Goal: Task Accomplishment & Management: Use online tool/utility

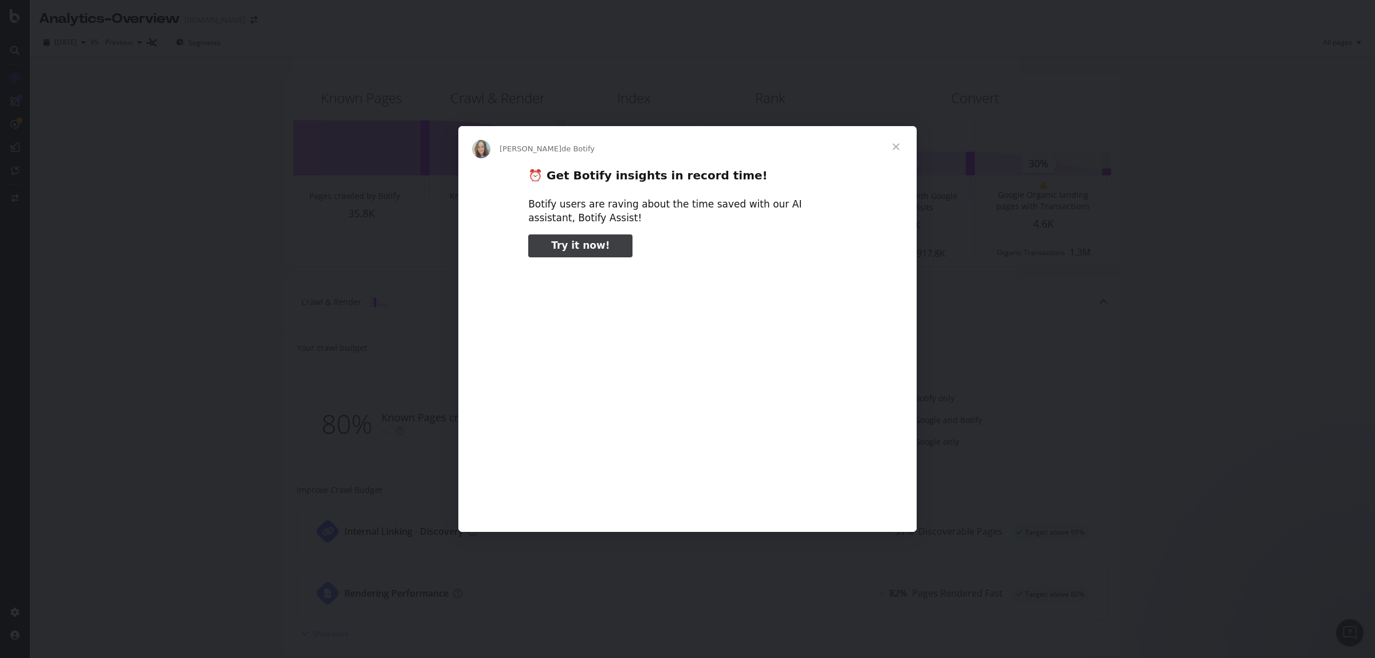
type input "532075"
click at [899, 151] on span "Fermer" at bounding box center [895, 146] width 41 height 41
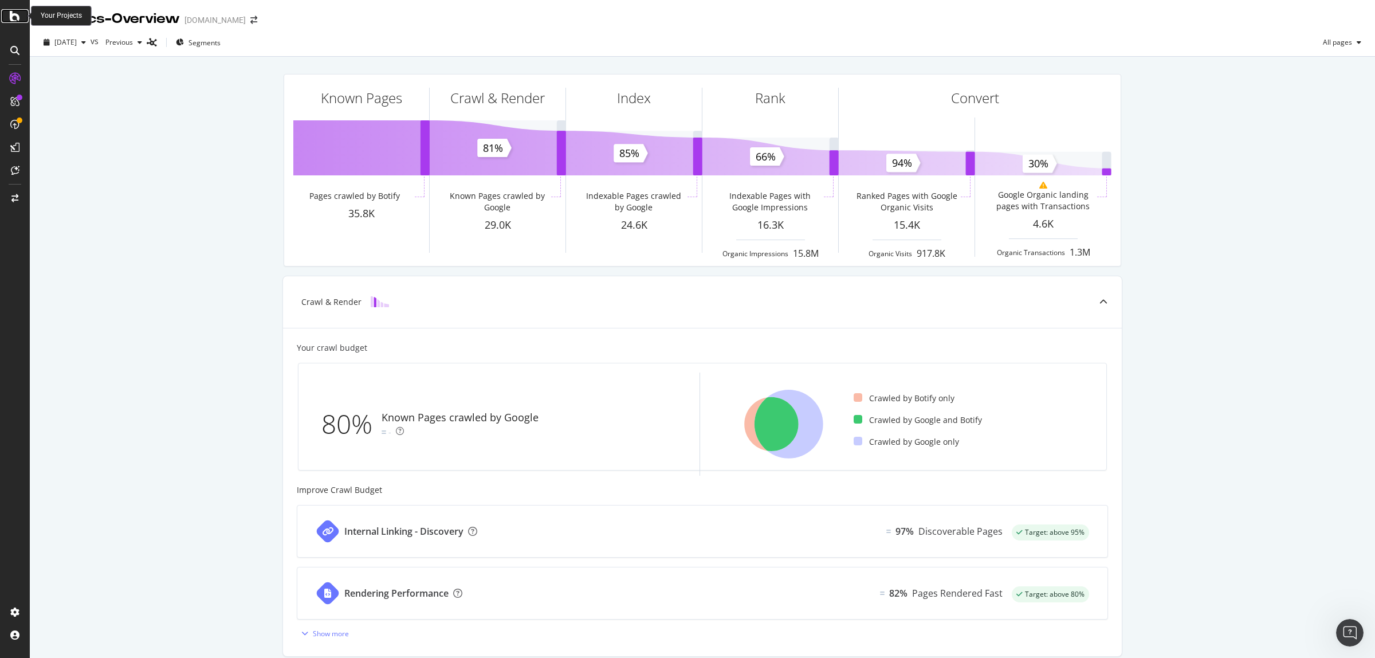
click at [16, 22] on icon at bounding box center [15, 16] width 10 height 14
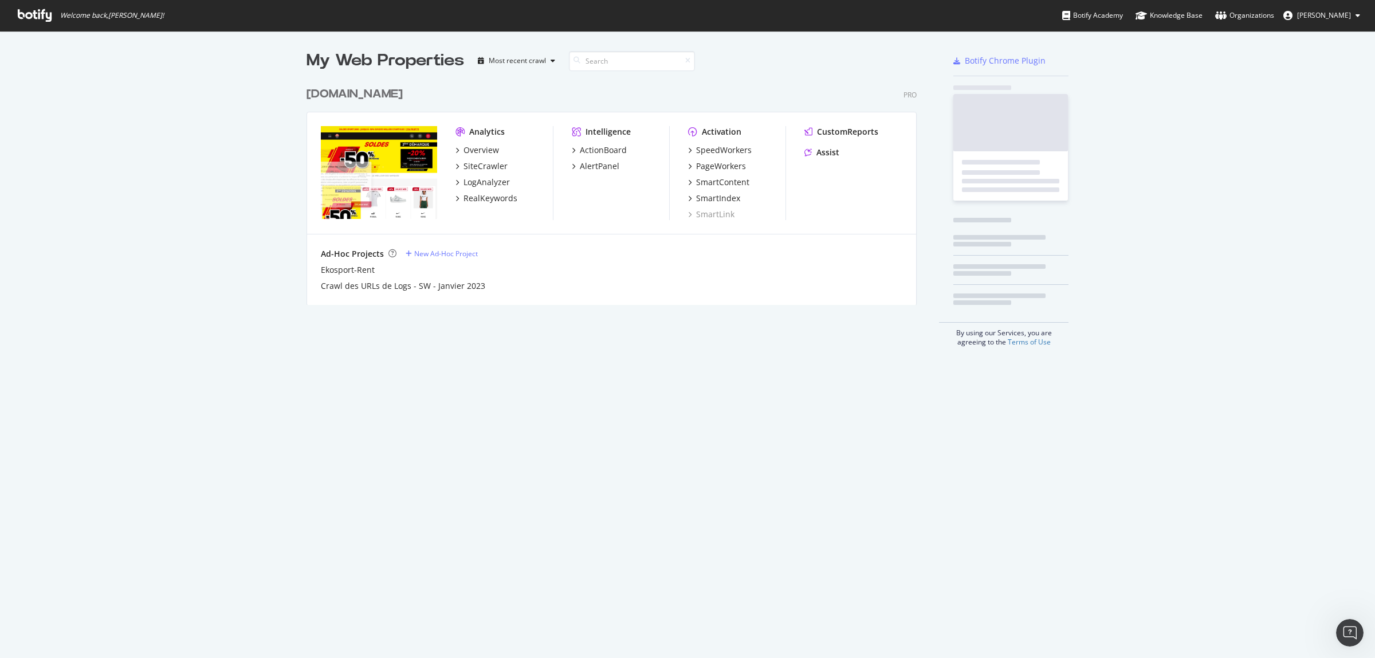
scroll to position [647, 1353]
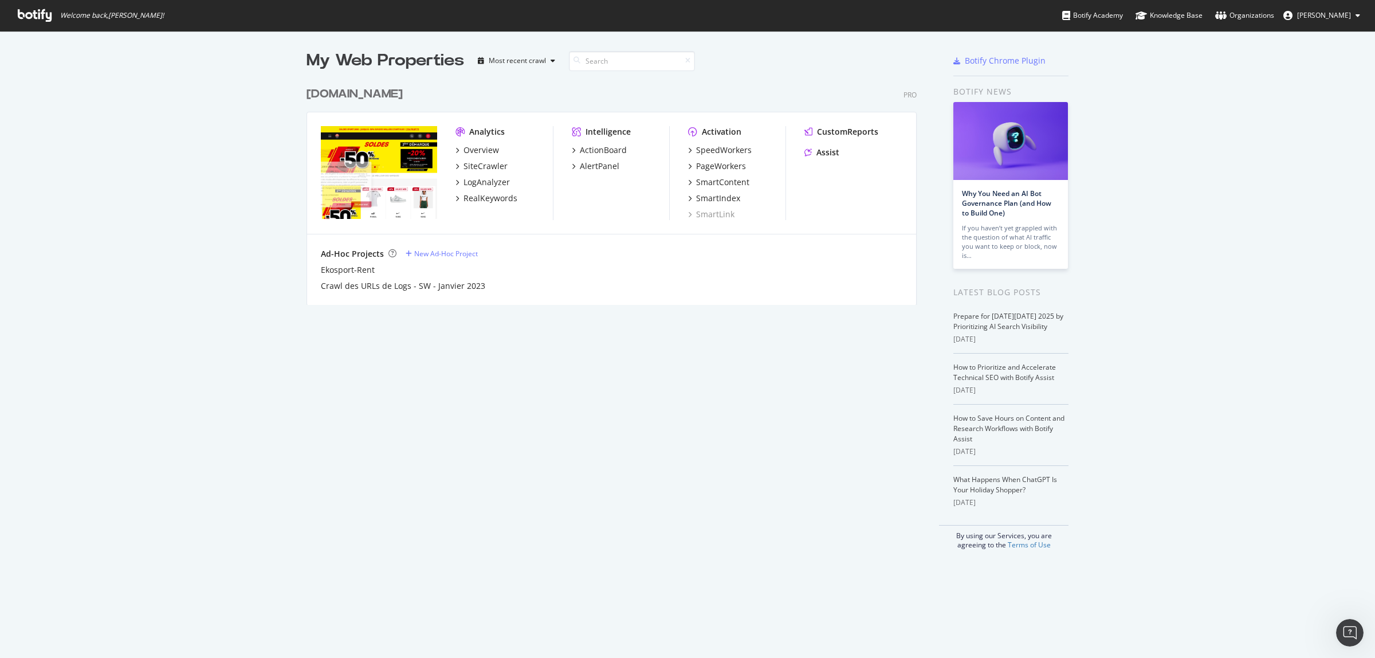
click at [717, 159] on div "SpeedWorkers PageWorkers SmartContent SmartIndex SmartLink" at bounding box center [736, 182] width 97 height 76
click at [714, 165] on div "PageWorkers" at bounding box center [721, 165] width 50 height 11
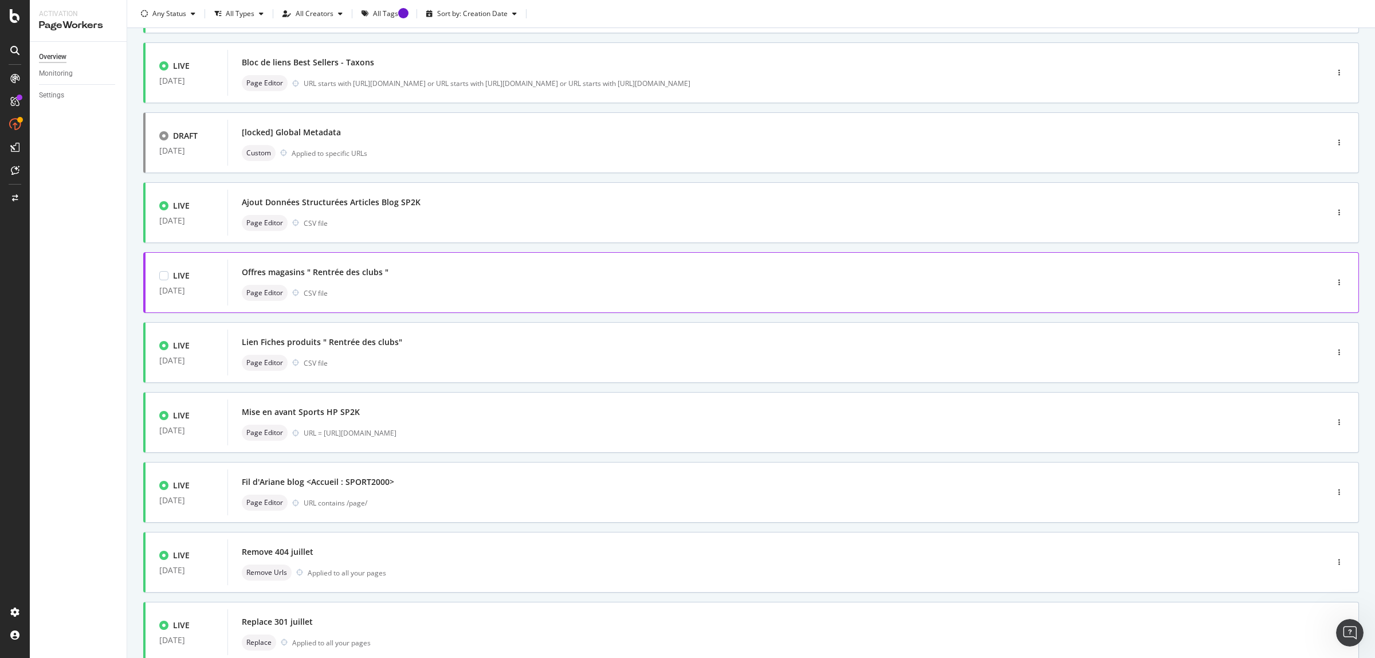
scroll to position [143, 0]
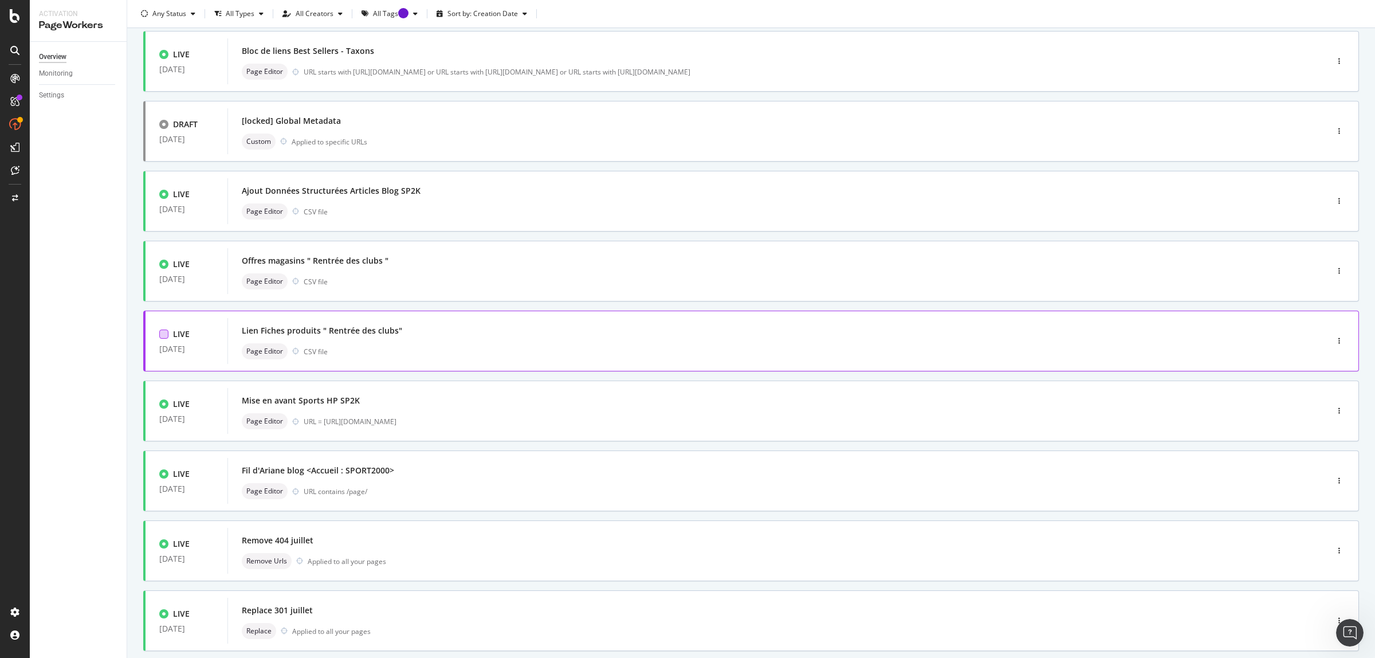
click at [159, 334] on div at bounding box center [163, 333] width 9 height 9
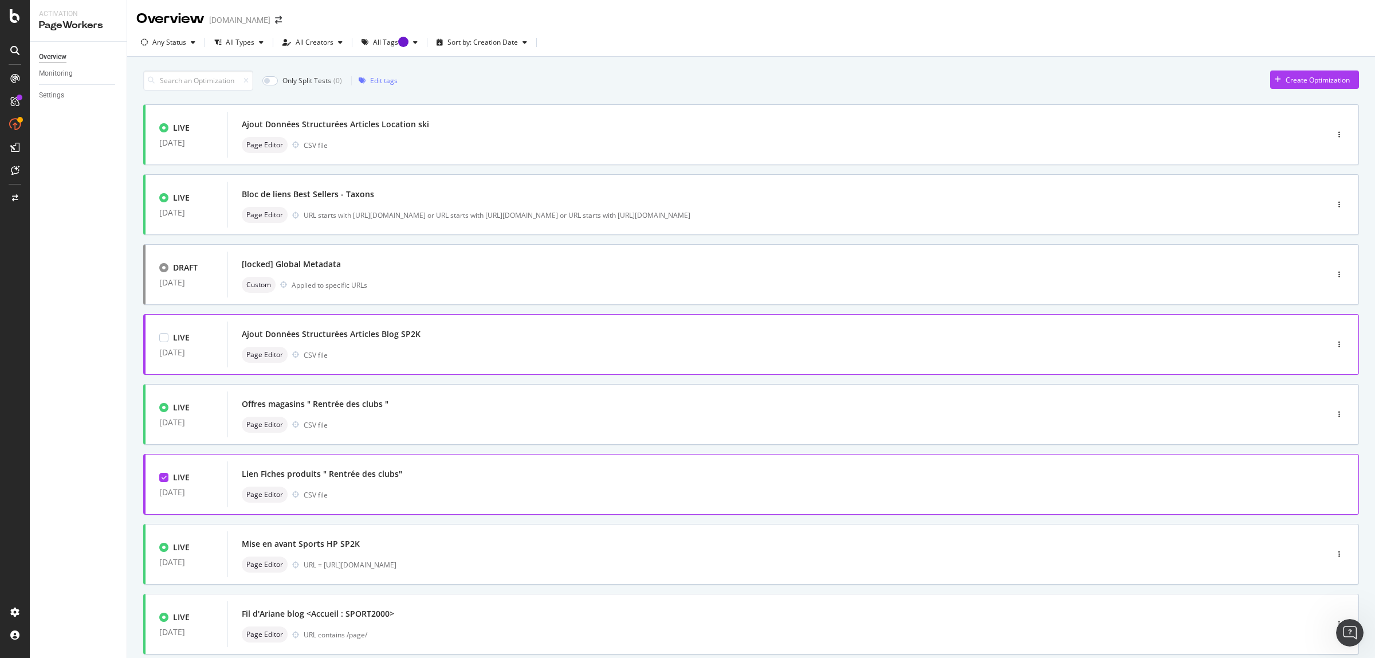
click at [359, 336] on div "Ajout Données Structurées Articles Blog SP2K" at bounding box center [331, 333] width 179 height 11
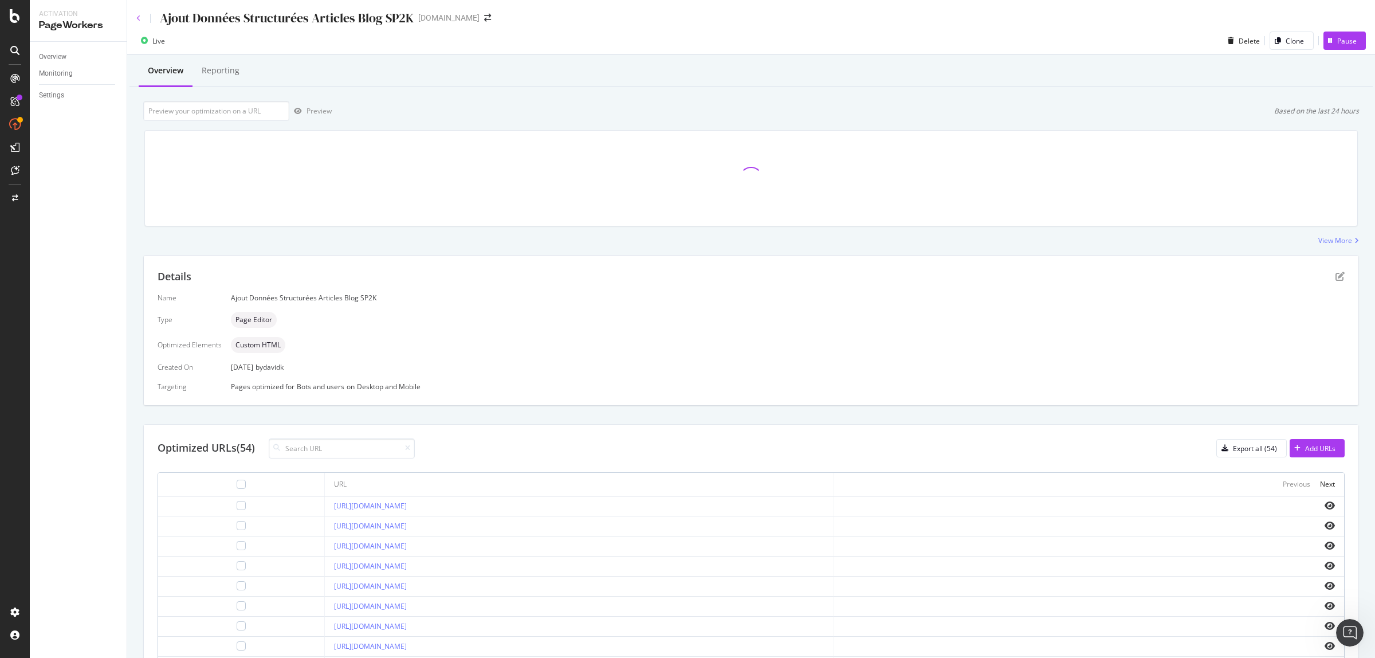
click at [138, 16] on icon at bounding box center [138, 18] width 5 height 7
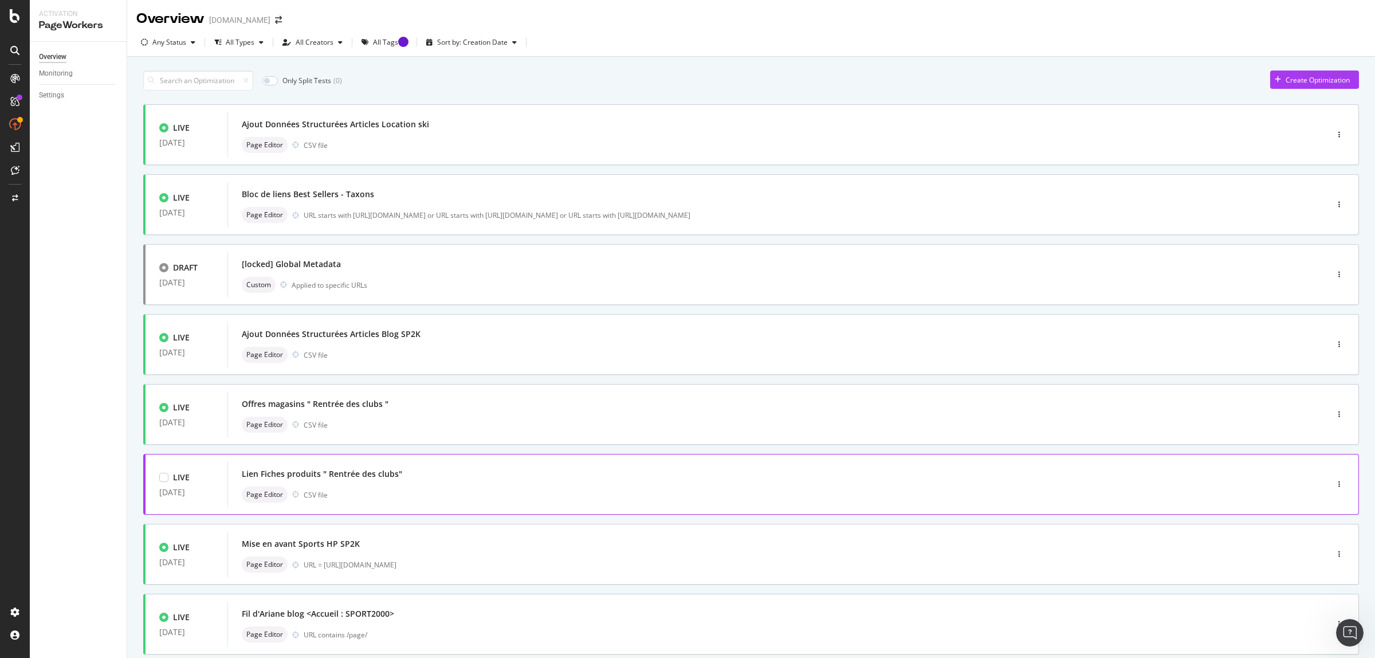
click at [379, 480] on div "Lien Fiches produits " Rentrée des clubs"" at bounding box center [760, 474] width 1037 height 16
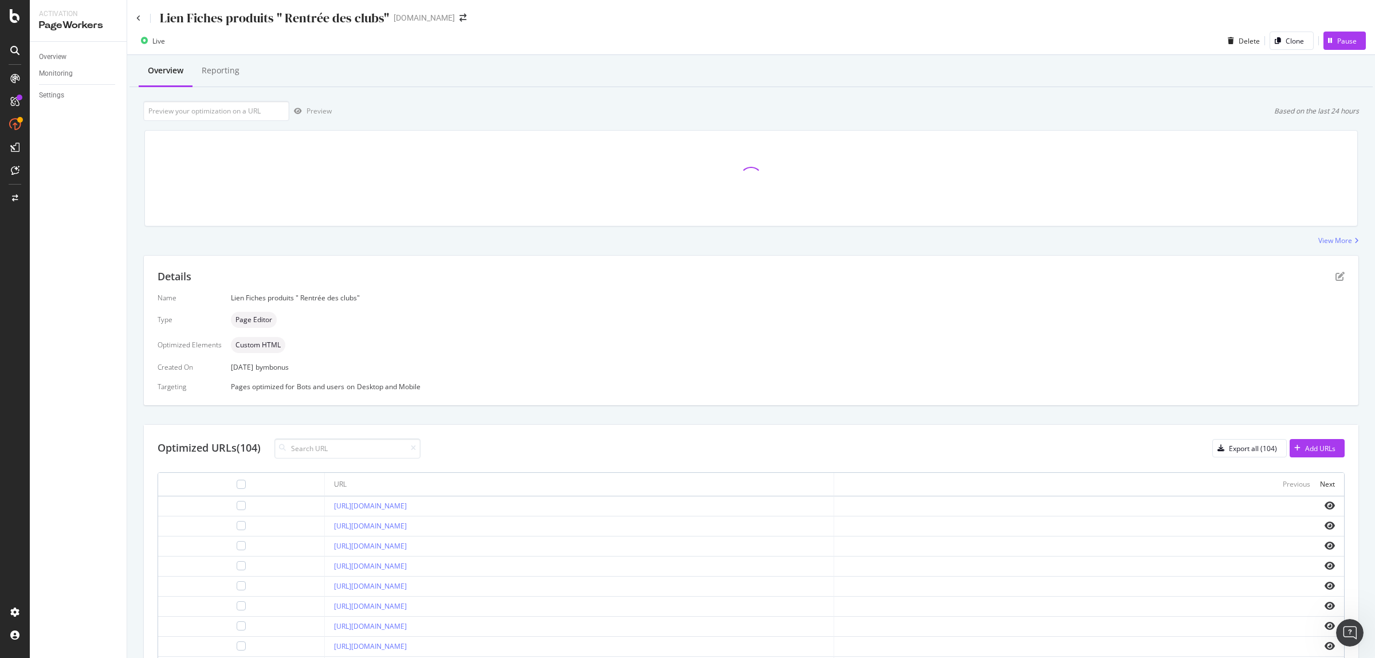
click at [158, 40] on div "Live" at bounding box center [158, 41] width 13 height 10
click at [141, 38] on icon at bounding box center [144, 40] width 7 height 7
click at [155, 38] on div "Live" at bounding box center [158, 41] width 13 height 10
click at [1337, 40] on div "Pause" at bounding box center [1346, 41] width 19 height 10
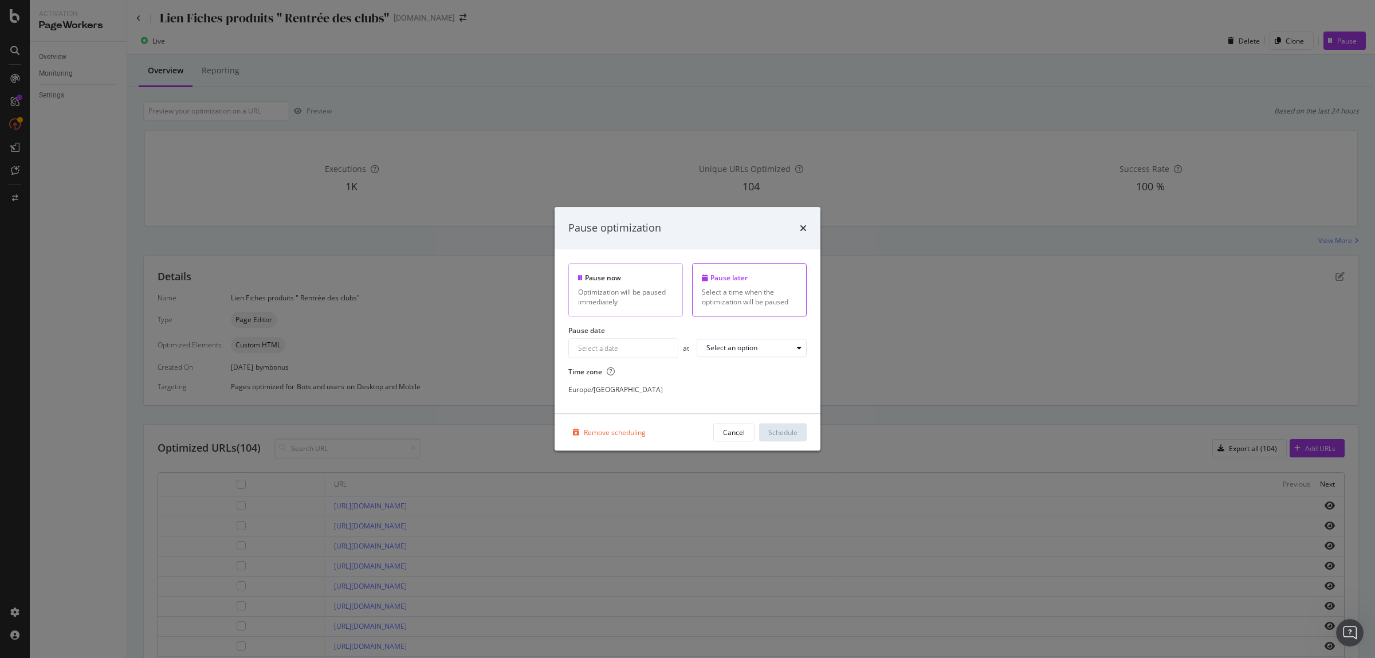
click at [650, 290] on div "Optimization will be paused immediately" at bounding box center [625, 296] width 95 height 19
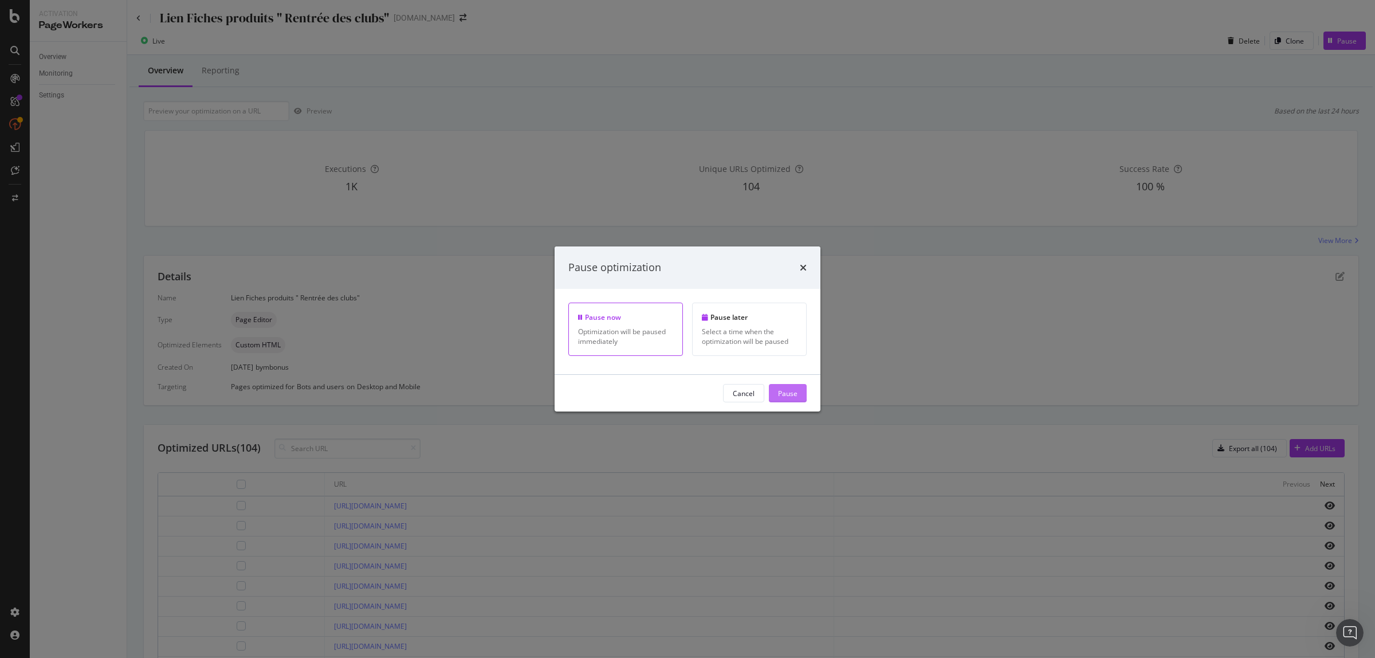
click at [791, 394] on div "Pause" at bounding box center [787, 393] width 19 height 10
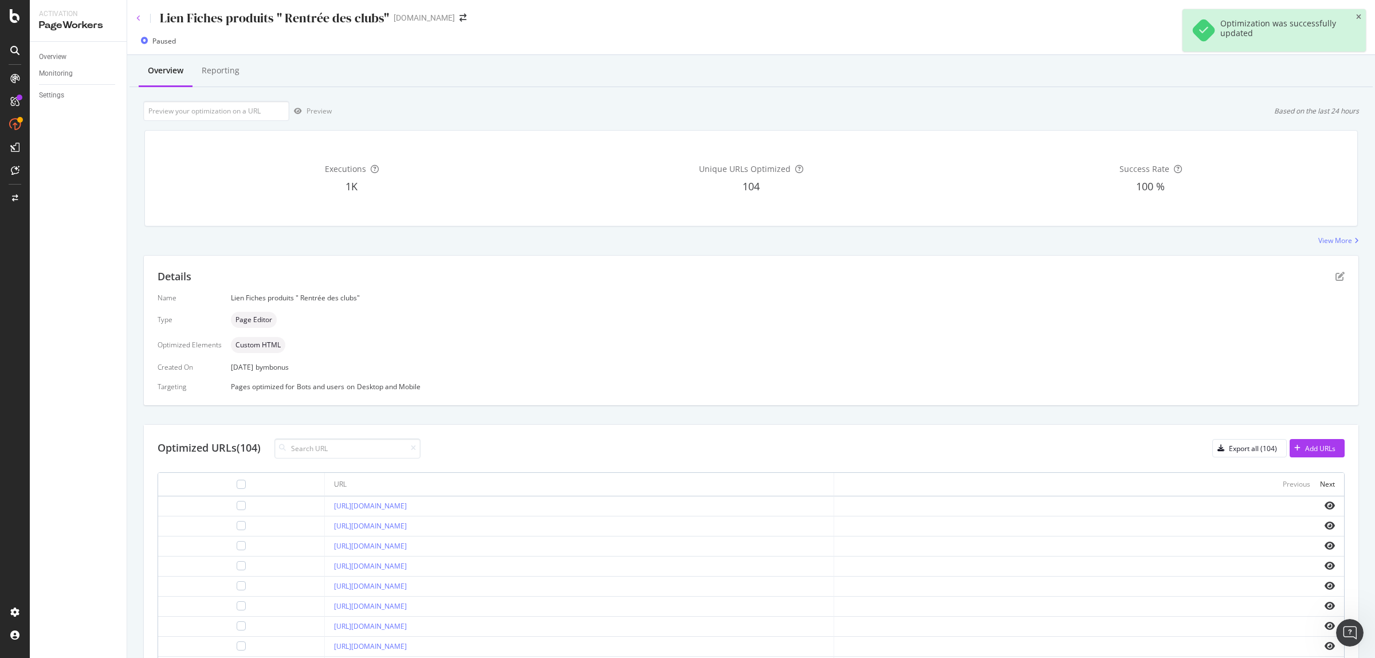
click at [138, 15] on icon at bounding box center [138, 18] width 5 height 7
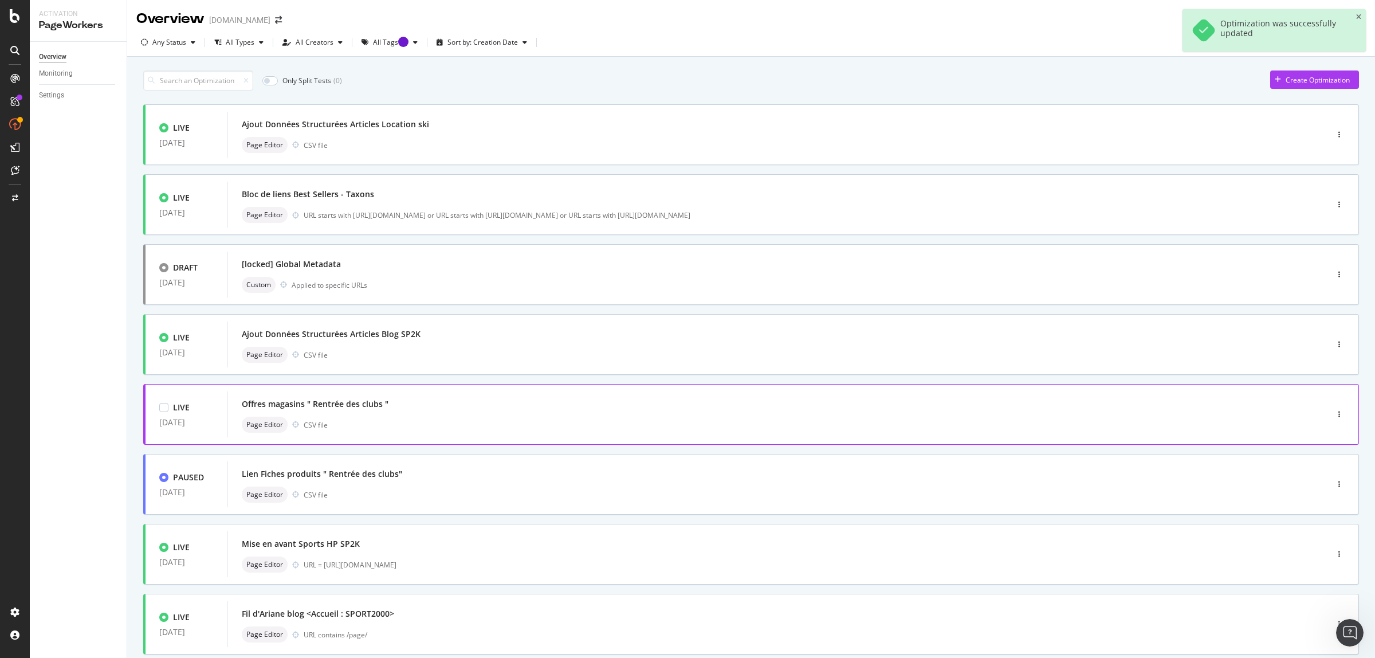
click at [393, 412] on div "Offres magasins " Rentrée des clubs " Page Editor CSV file" at bounding box center [760, 414] width 1037 height 37
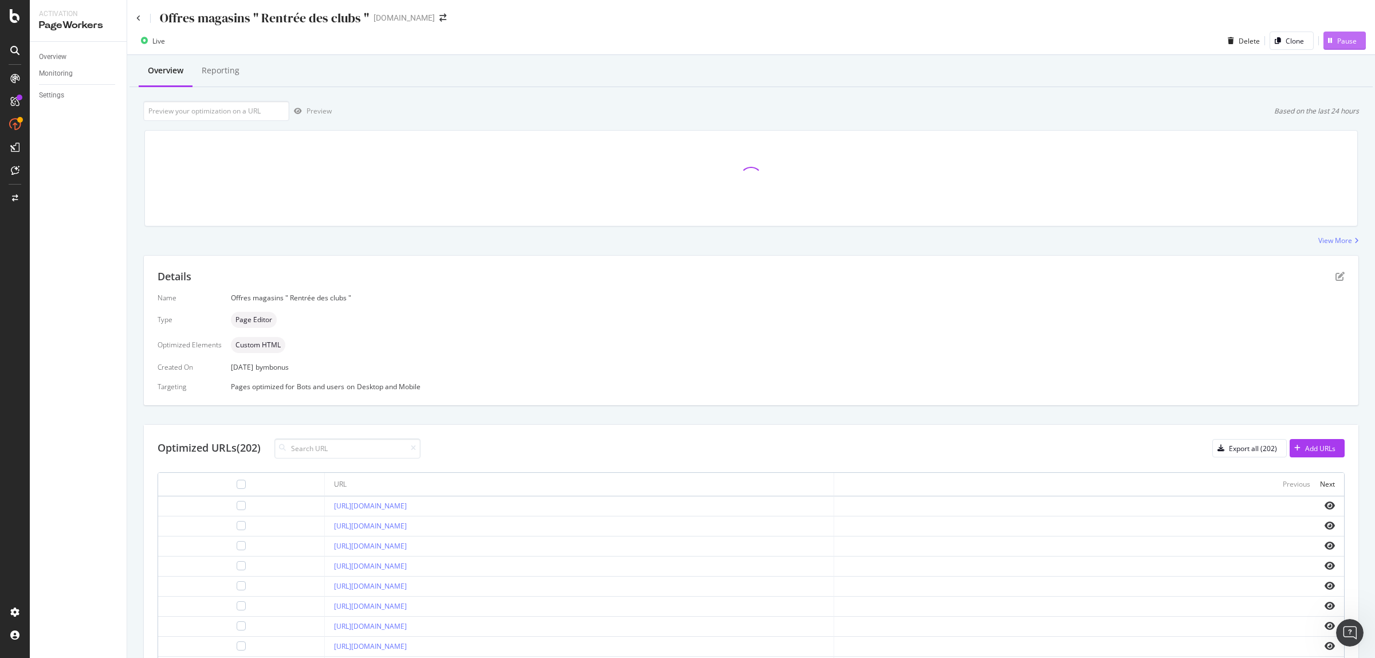
click at [1339, 43] on div "Pause" at bounding box center [1346, 41] width 19 height 10
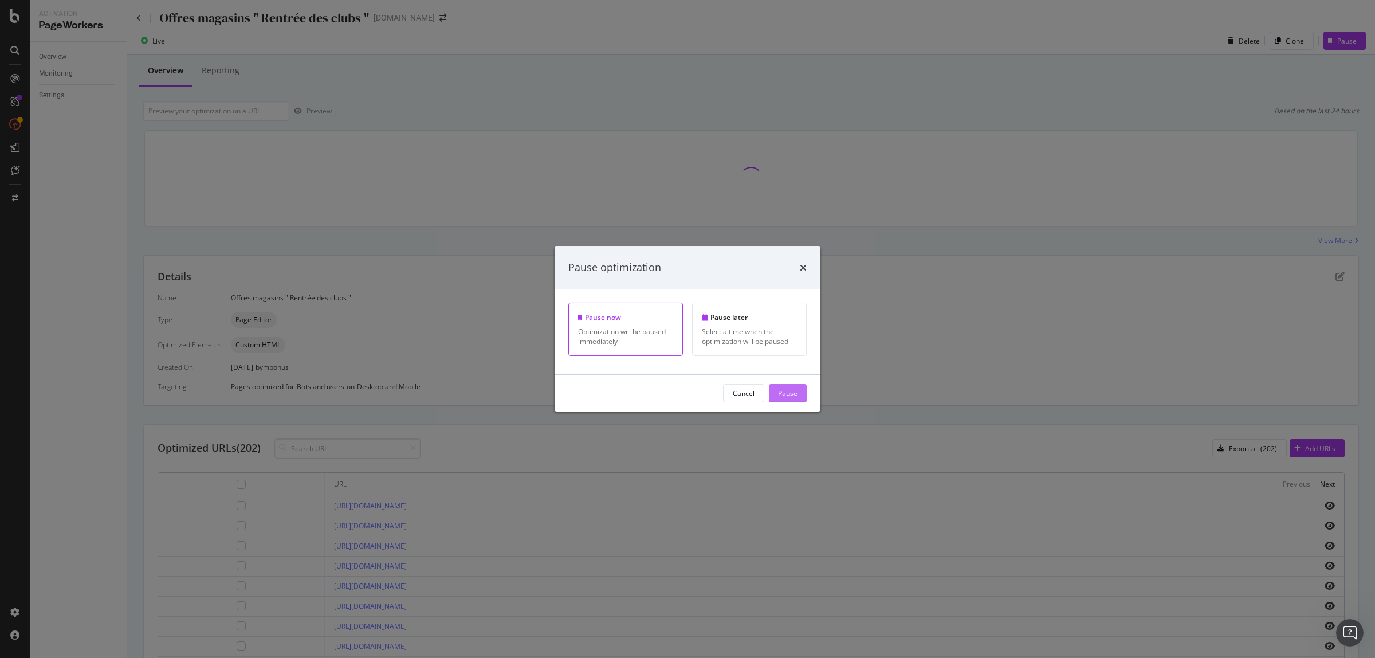
click at [792, 393] on div "Pause" at bounding box center [787, 393] width 19 height 10
